Goal: Task Accomplishment & Management: Manage account settings

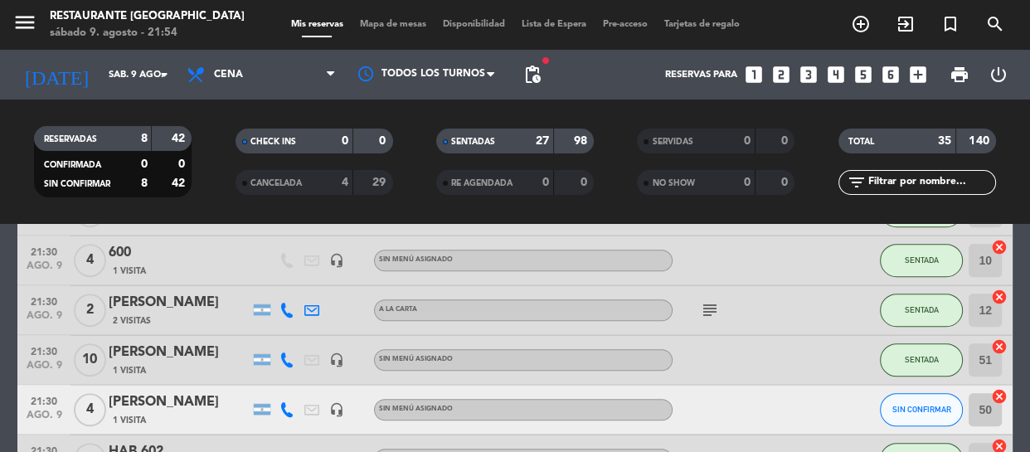
scroll to position [1281, 0]
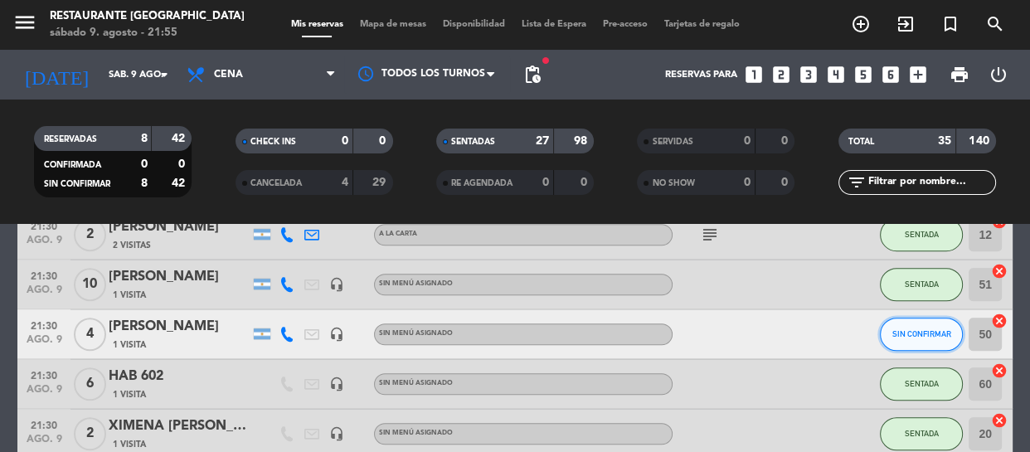
click at [946, 331] on span "SIN CONFIRMAR" at bounding box center [921, 333] width 59 height 9
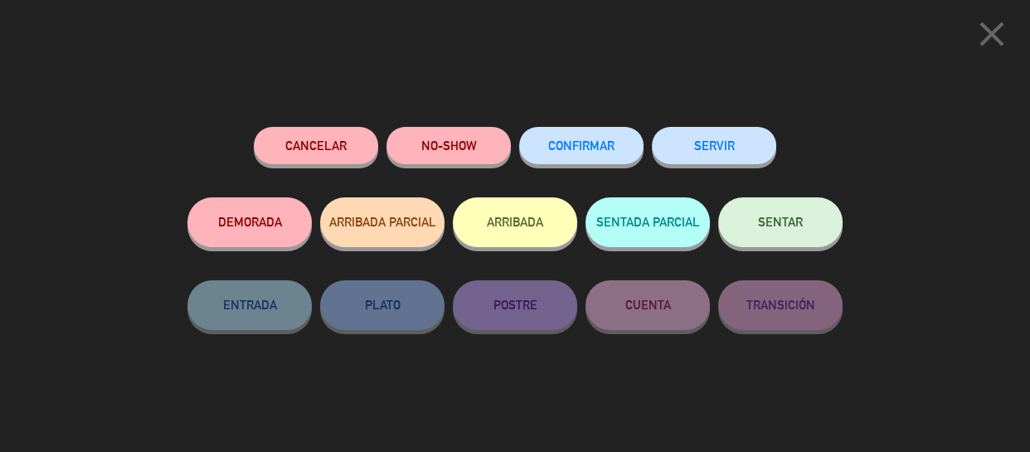
click at [602, 158] on button "CONFIRMAR" at bounding box center [581, 145] width 124 height 37
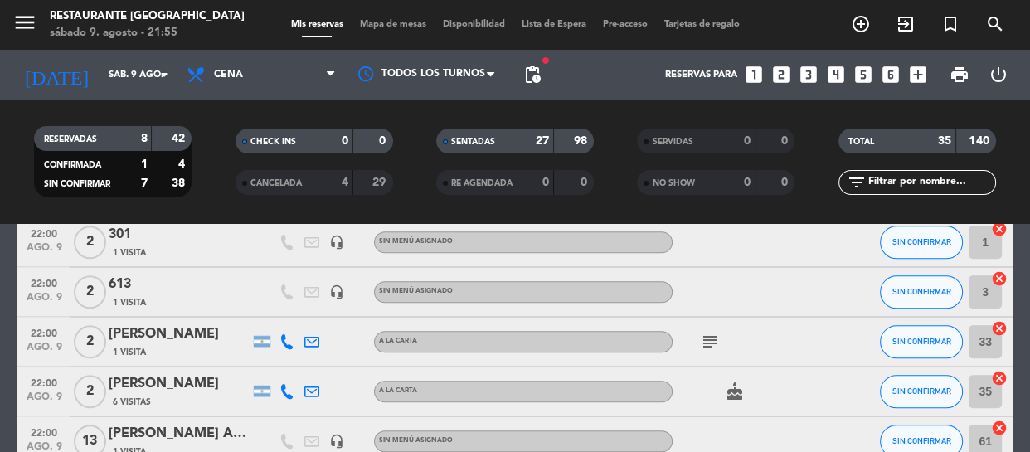
scroll to position [1583, 0]
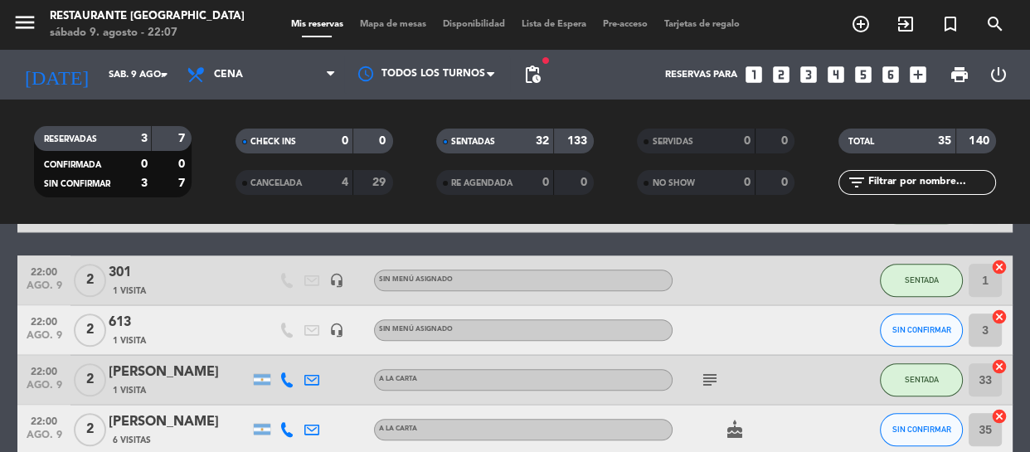
scroll to position [1583, 0]
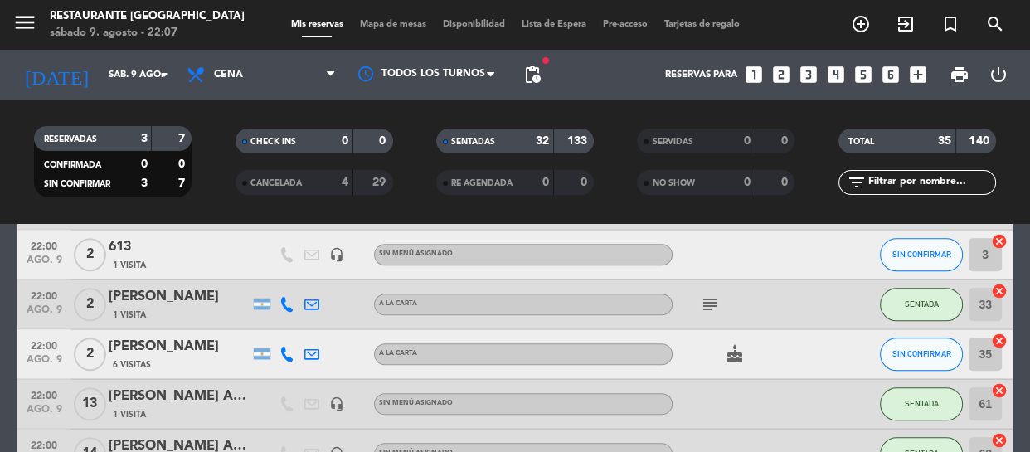
click at [734, 358] on icon "cake" at bounding box center [735, 354] width 20 height 20
click at [900, 356] on span "SIN CONFIRMAR" at bounding box center [921, 353] width 59 height 9
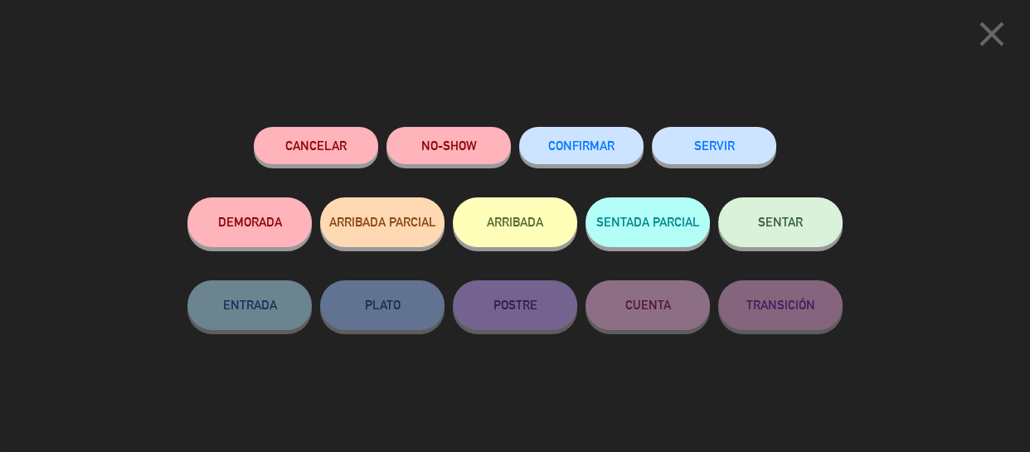
click at [602, 153] on button "CONFIRMAR" at bounding box center [581, 145] width 124 height 37
